Goal: Task Accomplishment & Management: Use online tool/utility

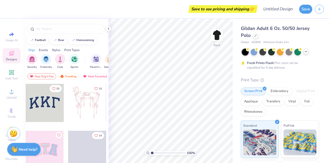
click at [306, 53] on icon at bounding box center [306, 51] width 4 height 4
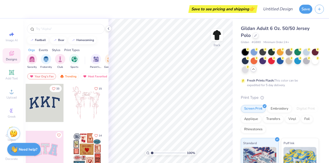
click at [256, 70] on icon at bounding box center [254, 69] width 4 height 4
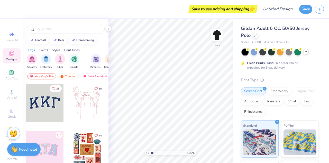
click at [308, 51] on icon at bounding box center [306, 51] width 4 height 4
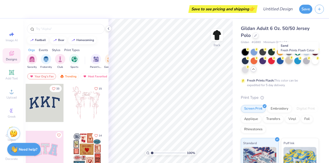
click at [293, 60] on div at bounding box center [289, 60] width 7 height 7
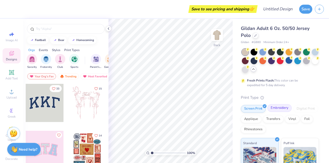
click at [280, 105] on div "Embroidery" at bounding box center [280, 108] width 24 height 8
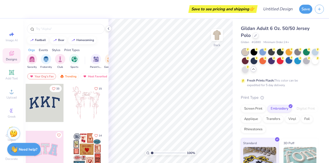
scroll to position [51, 0]
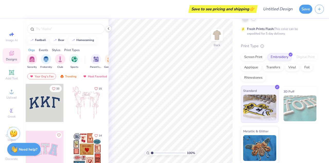
click at [272, 104] on img at bounding box center [260, 107] width 33 height 26
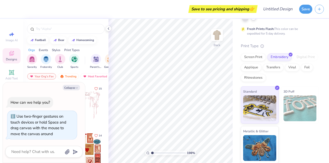
type input "1"
drag, startPoint x: 152, startPoint y: 152, endPoint x: 106, endPoint y: 138, distance: 48.3
click at [151, 152] on input "range" at bounding box center [168, 152] width 35 height 5
click at [103, 113] on div at bounding box center [87, 103] width 38 height 38
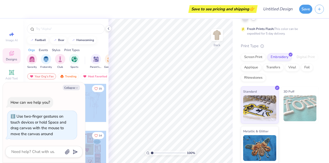
click at [195, 84] on div "Save to see pricing and shipping 👉 Design Title Save Image AI Designs Add Text …" at bounding box center [164, 81] width 329 height 163
click at [85, 102] on div at bounding box center [87, 103] width 38 height 38
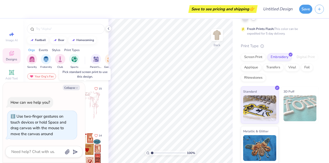
click at [91, 102] on div at bounding box center [87, 103] width 38 height 38
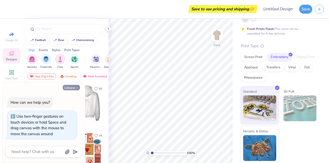
click at [70, 88] on button "Collapse" at bounding box center [71, 87] width 17 height 5
type textarea "x"
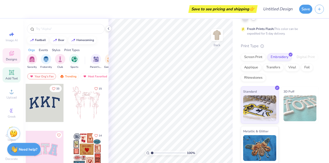
scroll to position [14, 0]
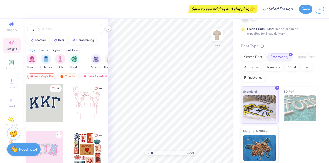
click at [109, 27] on icon at bounding box center [109, 29] width 4 height 4
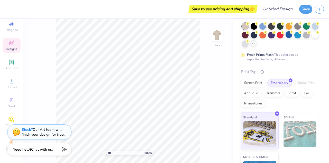
scroll to position [0, 0]
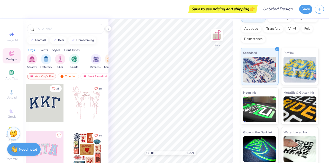
scroll to position [59, 0]
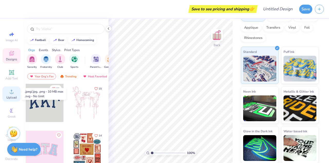
click at [12, 96] on span "Upload" at bounding box center [11, 97] width 10 height 4
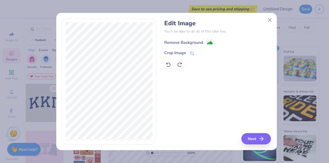
click at [177, 44] on div "Remove Background" at bounding box center [183, 42] width 39 height 6
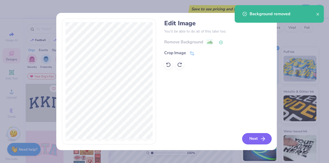
click at [264, 142] on button "Next" at bounding box center [257, 138] width 30 height 11
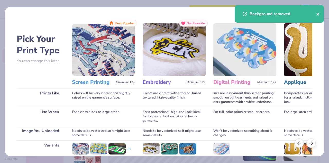
click at [318, 13] on icon "close" at bounding box center [319, 14] width 4 height 4
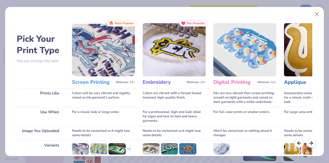
click at [319, 15] on div "Background removed" at bounding box center [279, 15] width 91 height 23
click at [319, 16] on button "Close" at bounding box center [318, 14] width 10 height 10
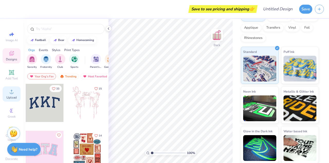
click at [10, 92] on circle at bounding box center [11, 93] width 3 height 3
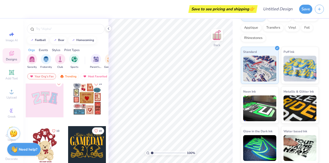
scroll to position [0, 0]
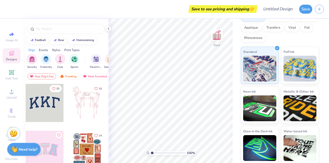
click at [107, 27] on icon at bounding box center [109, 29] width 4 height 4
